Goal: Task Accomplishment & Management: Use online tool/utility

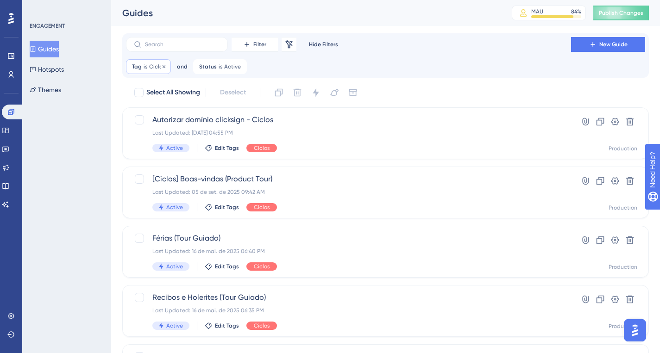
click at [147, 62] on div "Tag is Ciclos Ciclos Remove" at bounding box center [148, 66] width 45 height 15
click at [168, 110] on button "Ciclos" at bounding box center [185, 111] width 102 height 19
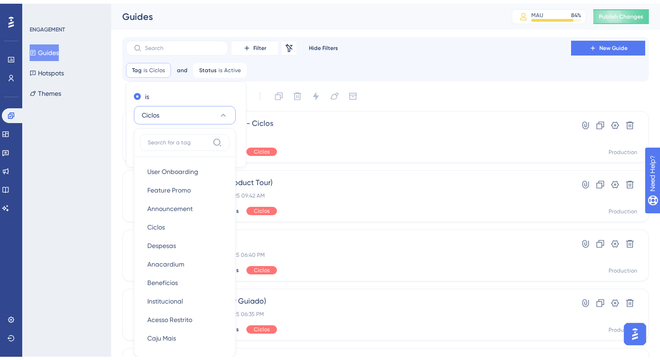
scroll to position [61, 0]
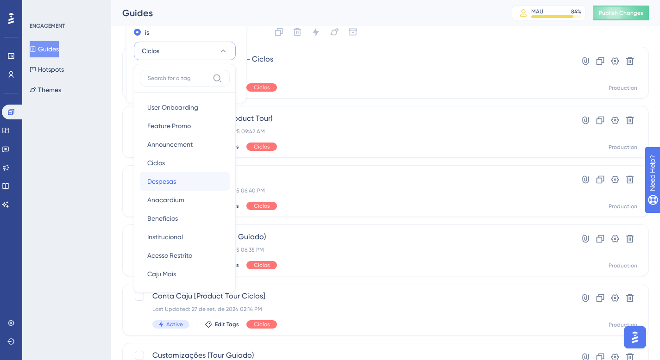
click at [170, 174] on div "Despesas Despesas" at bounding box center [184, 181] width 75 height 19
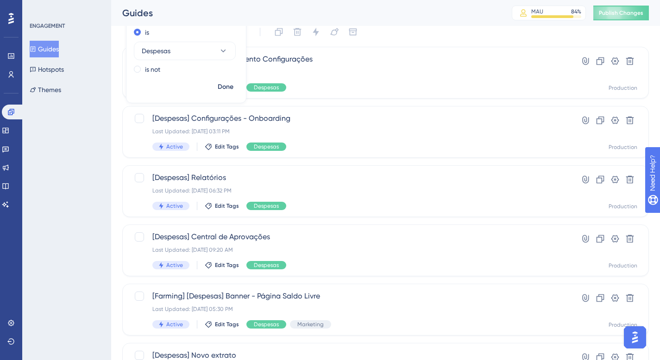
click at [408, 29] on div "Select All Showing Deselect" at bounding box center [390, 32] width 515 height 15
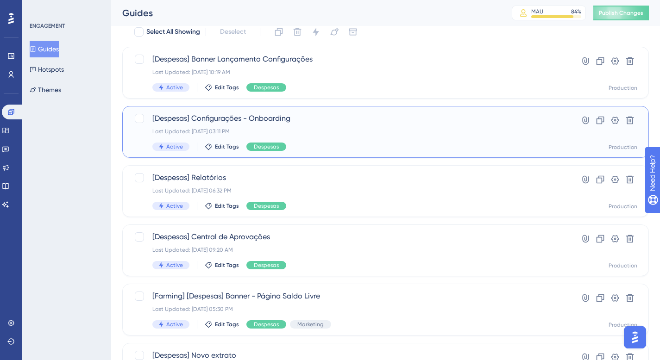
click at [317, 125] on div "[Despesas] Configurações - Onboarding Last Updated: 05 de ago. de 2025 03:11 PM…" at bounding box center [348, 132] width 392 height 38
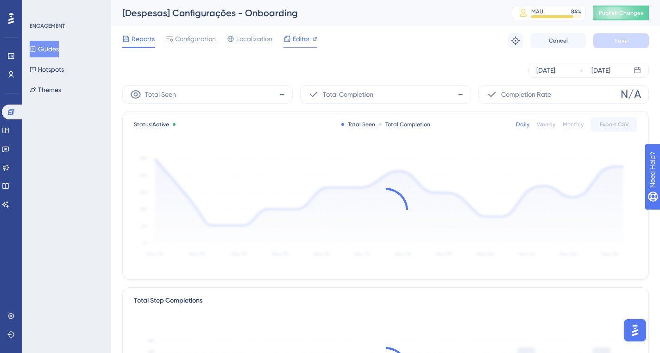
click at [301, 37] on span "Editor" at bounding box center [301, 38] width 17 height 11
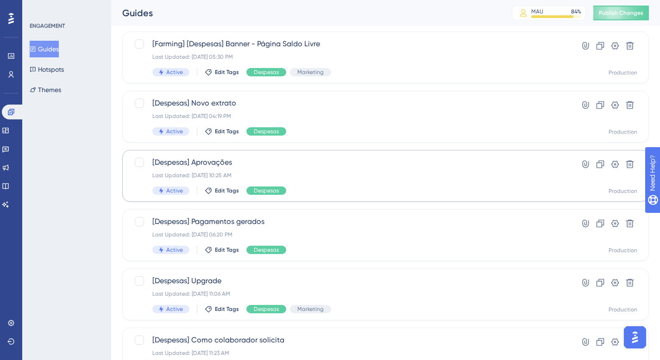
scroll to position [197, 0]
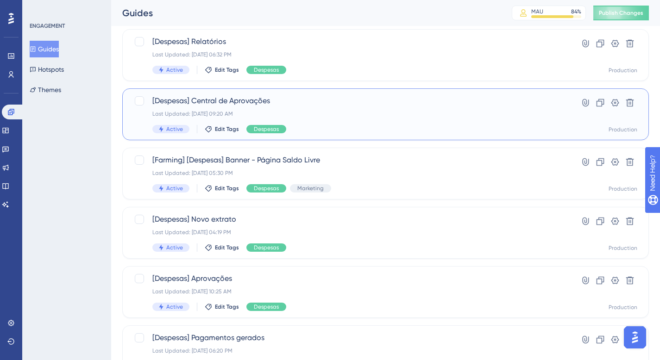
click at [314, 117] on div "Last Updated: 03 de abr. de 2025 09:20 AM" at bounding box center [348, 113] width 392 height 7
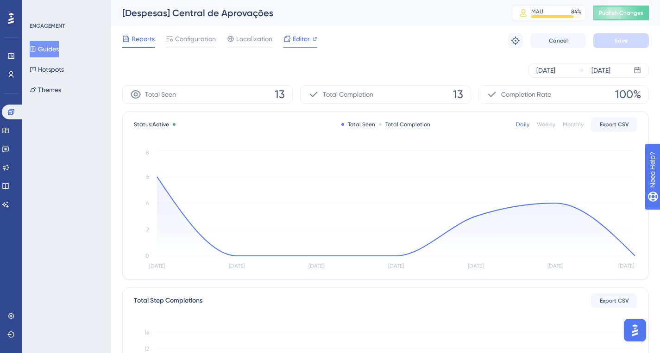
click at [294, 37] on span "Editor" at bounding box center [301, 38] width 17 height 11
